Goal: Find specific page/section: Find specific page/section

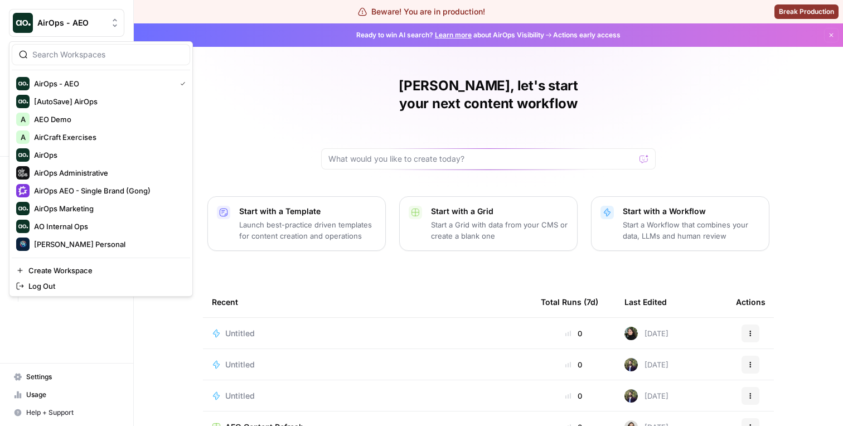
click at [84, 28] on span "AirOps - AEO" at bounding box center [70, 22] width 67 height 11
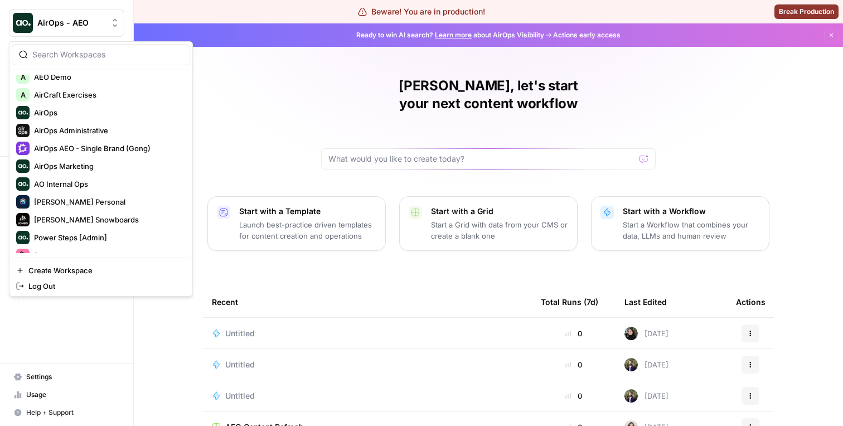
scroll to position [52, 0]
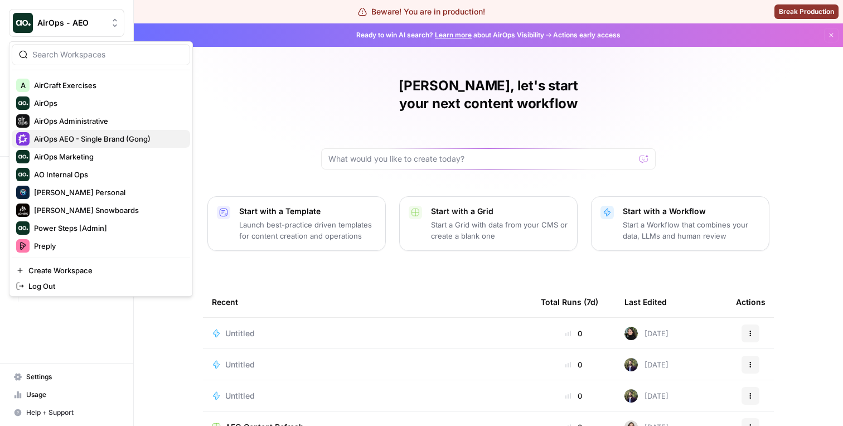
click at [99, 143] on span "AirOps AEO - Single Brand (Gong)" at bounding box center [107, 138] width 147 height 11
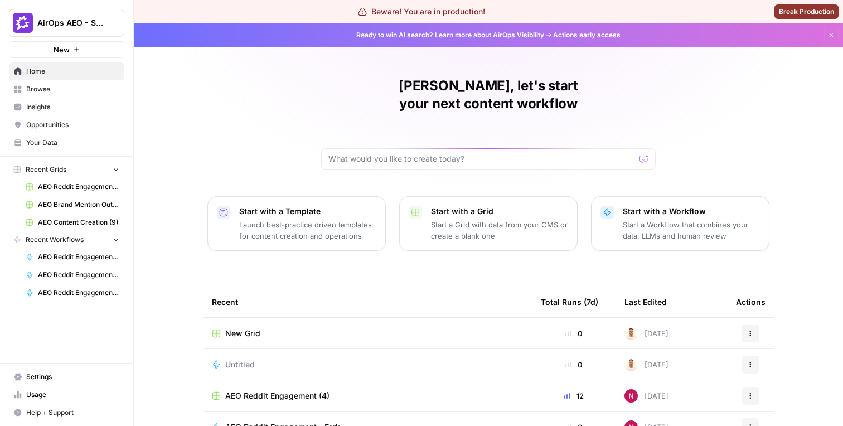
click at [86, 107] on span "Insights" at bounding box center [72, 107] width 93 height 10
